Goal: Transaction & Acquisition: Register for event/course

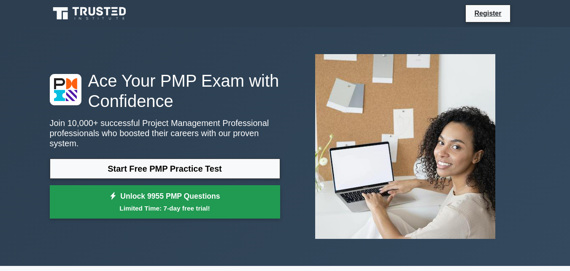
click at [201, 187] on link "Unlock 9955 PMP Questions Limited Time: 7-day free trial!" at bounding box center [165, 202] width 231 height 34
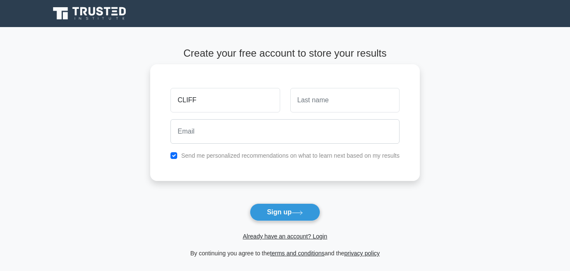
type input "CLIFF"
click at [250, 203] on button "Sign up" at bounding box center [285, 212] width 71 height 18
type input "[PERSON_NAME]"
click at [250, 203] on button "Sign up" at bounding box center [285, 212] width 71 height 18
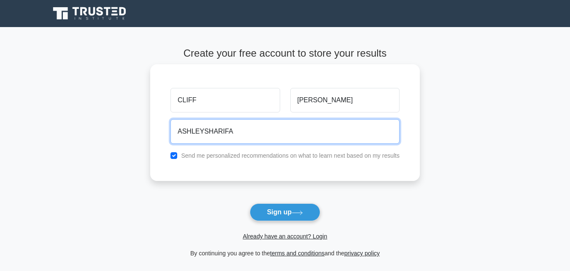
click at [250, 203] on button "Sign up" at bounding box center [285, 212] width 71 height 18
type input "ASHLEYSHARIFA@gmail.com"
click at [250, 203] on button "Sign up" at bounding box center [285, 212] width 71 height 18
